Goal: Check status: Check status

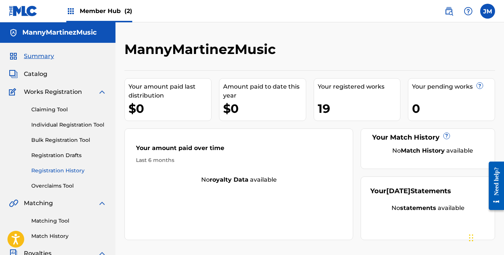
click at [53, 171] on link "Registration History" at bounding box center [68, 171] width 75 height 8
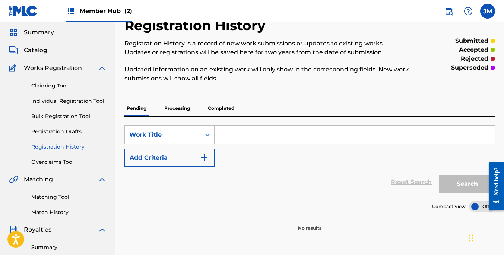
scroll to position [30, 0]
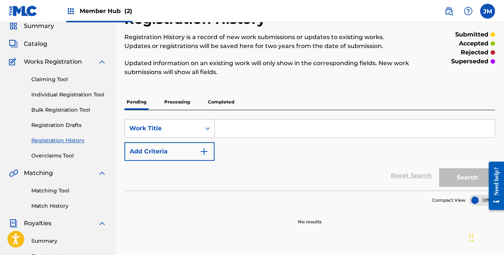
click at [181, 101] on p "Processing" at bounding box center [177, 102] width 30 height 16
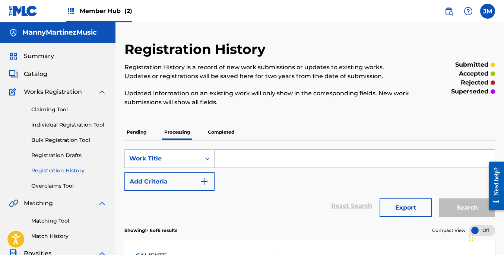
click at [227, 132] on p "Completed" at bounding box center [221, 132] width 31 height 16
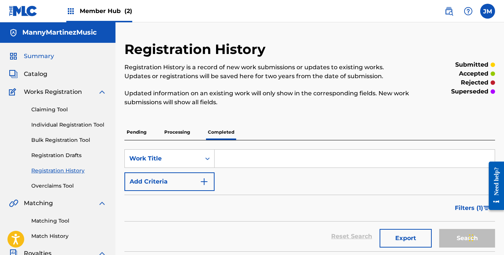
click at [29, 55] on span "Summary" at bounding box center [39, 56] width 30 height 9
